Goal: Find specific page/section: Find specific page/section

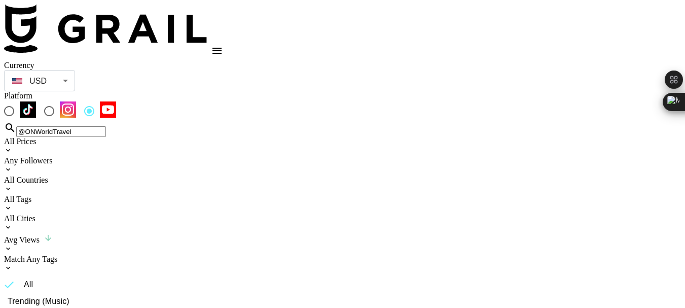
click at [70, 126] on input "@ONWorldTravel" at bounding box center [61, 131] width 90 height 11
type input "@SteveRonin"
click at [47, 126] on input "@SteveRonin" at bounding box center [61, 131] width 90 height 11
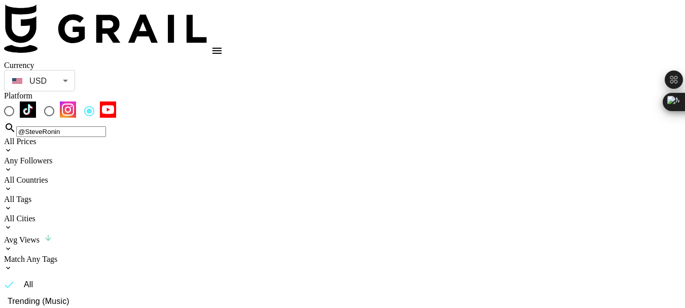
click at [47, 126] on input "@SteveRonin" at bounding box center [61, 131] width 90 height 11
paste input "@lostleblanc"
type input "@lostleblanc"
click at [66, 126] on input "@lostleblanc" at bounding box center [61, 131] width 90 height 11
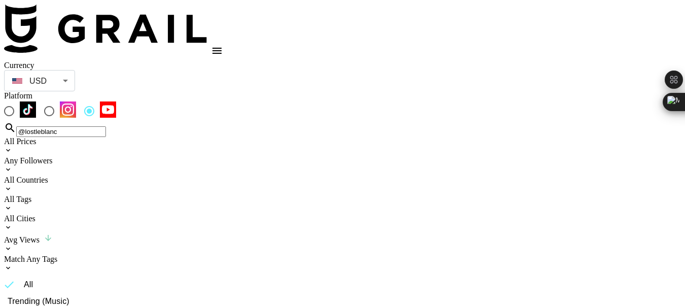
click at [66, 126] on input "@lostleblanc" at bounding box center [61, 131] width 90 height 11
paste input "@aliazaita"
type input "@aliazaita"
click at [65, 126] on input "@aliazaita" at bounding box center [61, 131] width 90 height 11
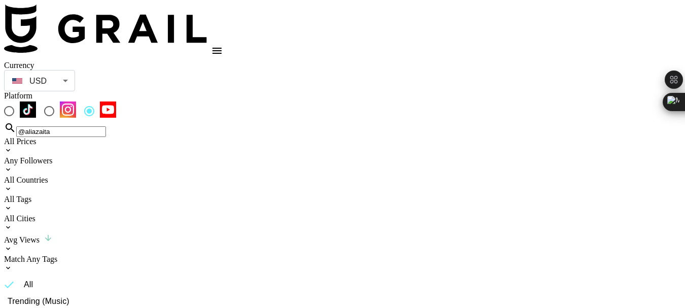
click at [65, 126] on input "@aliazaita" at bounding box center [61, 131] width 90 height 11
paste input "@HowToSurviveShow"
type input "@HowToSurviveShow"
